Goal: Information Seeking & Learning: Learn about a topic

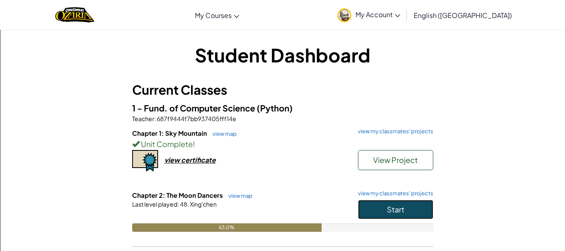
click at [382, 209] on button "Start" at bounding box center [395, 209] width 75 height 19
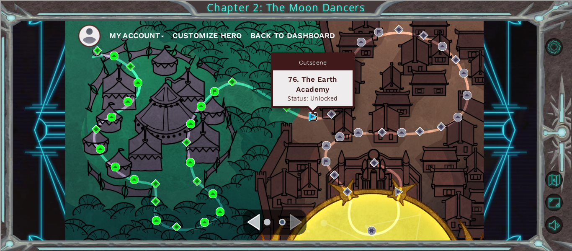
click at [310, 121] on img at bounding box center [312, 116] width 9 height 9
